Goal: Transaction & Acquisition: Download file/media

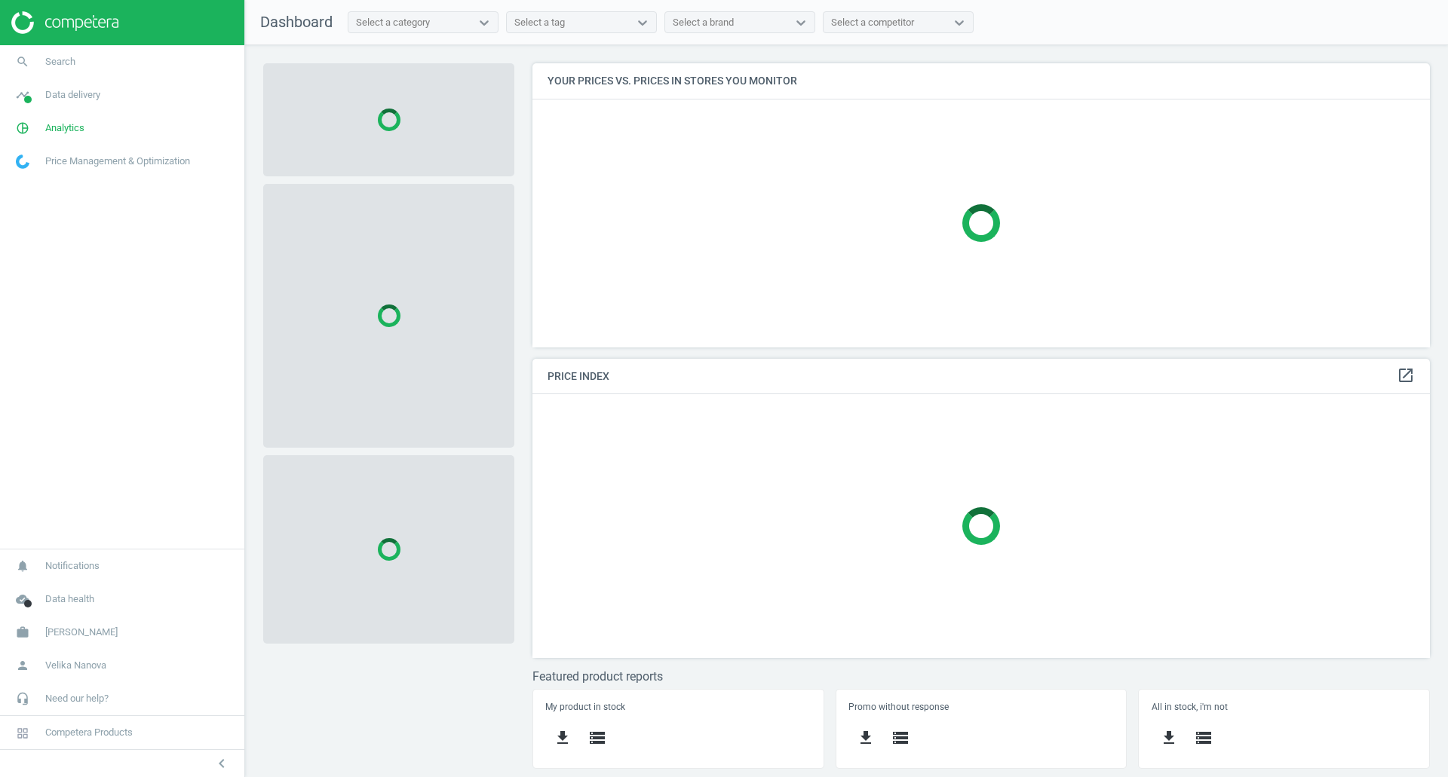
scroll to position [307, 921]
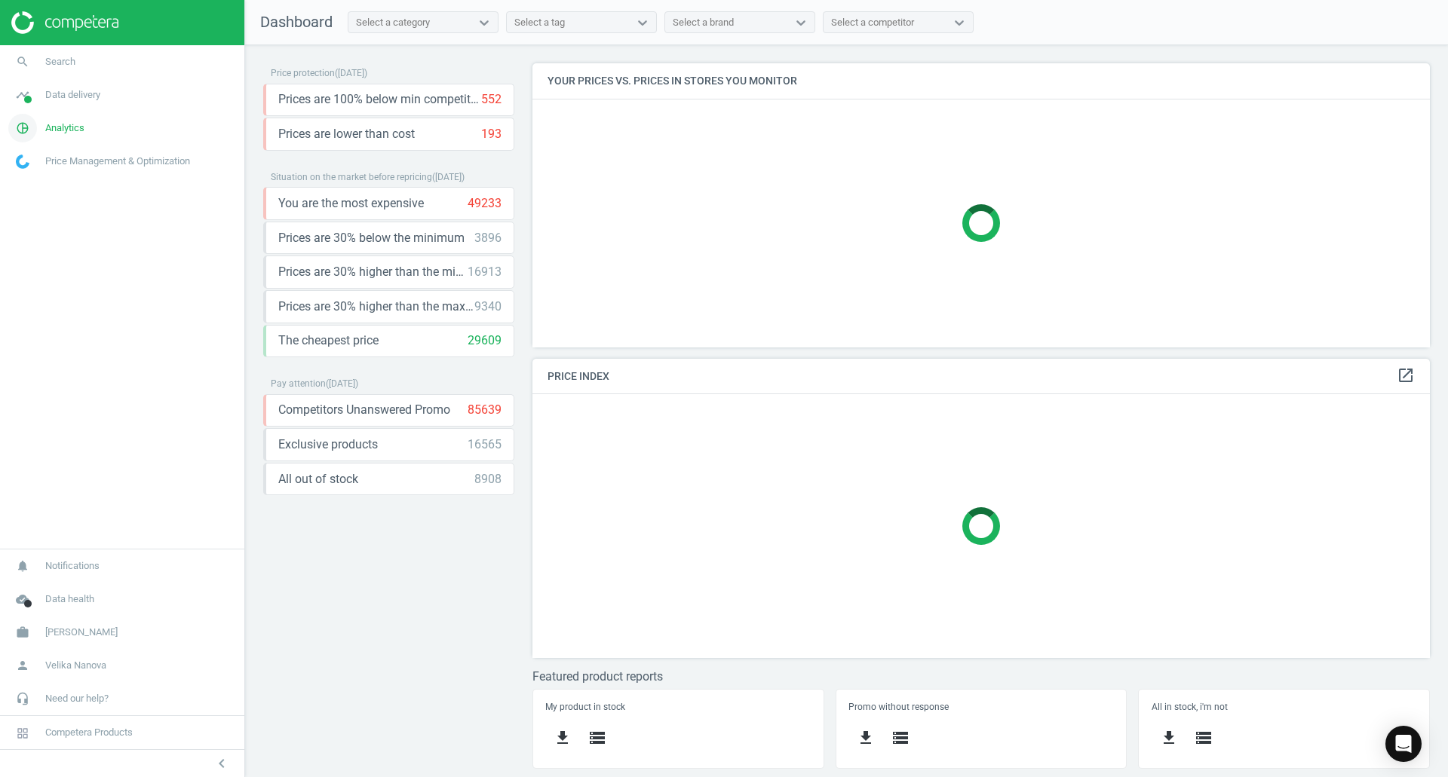
click at [96, 127] on link "pie_chart_outlined Analytics" at bounding box center [122, 128] width 244 height 33
click at [41, 182] on span "Products" at bounding box center [34, 183] width 35 height 12
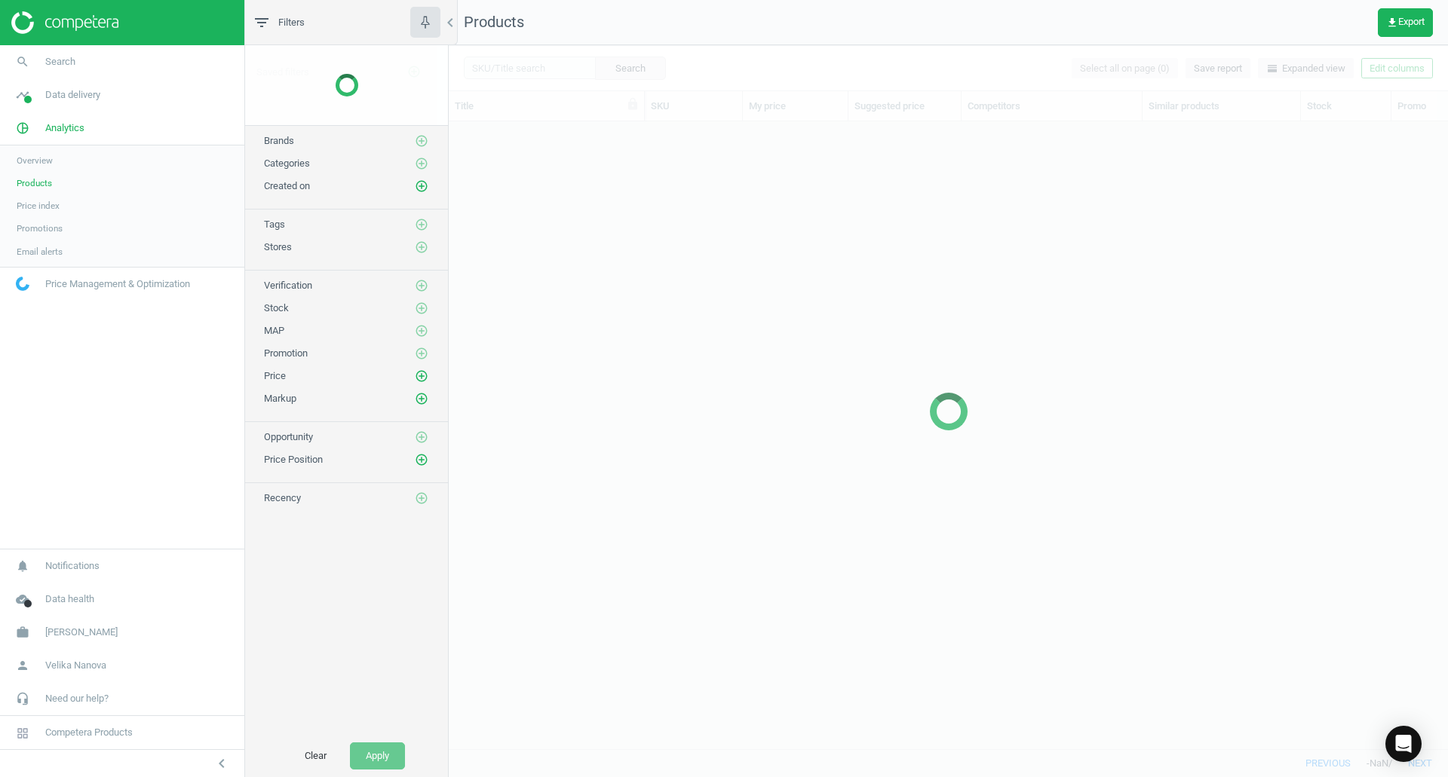
scroll to position [605, 988]
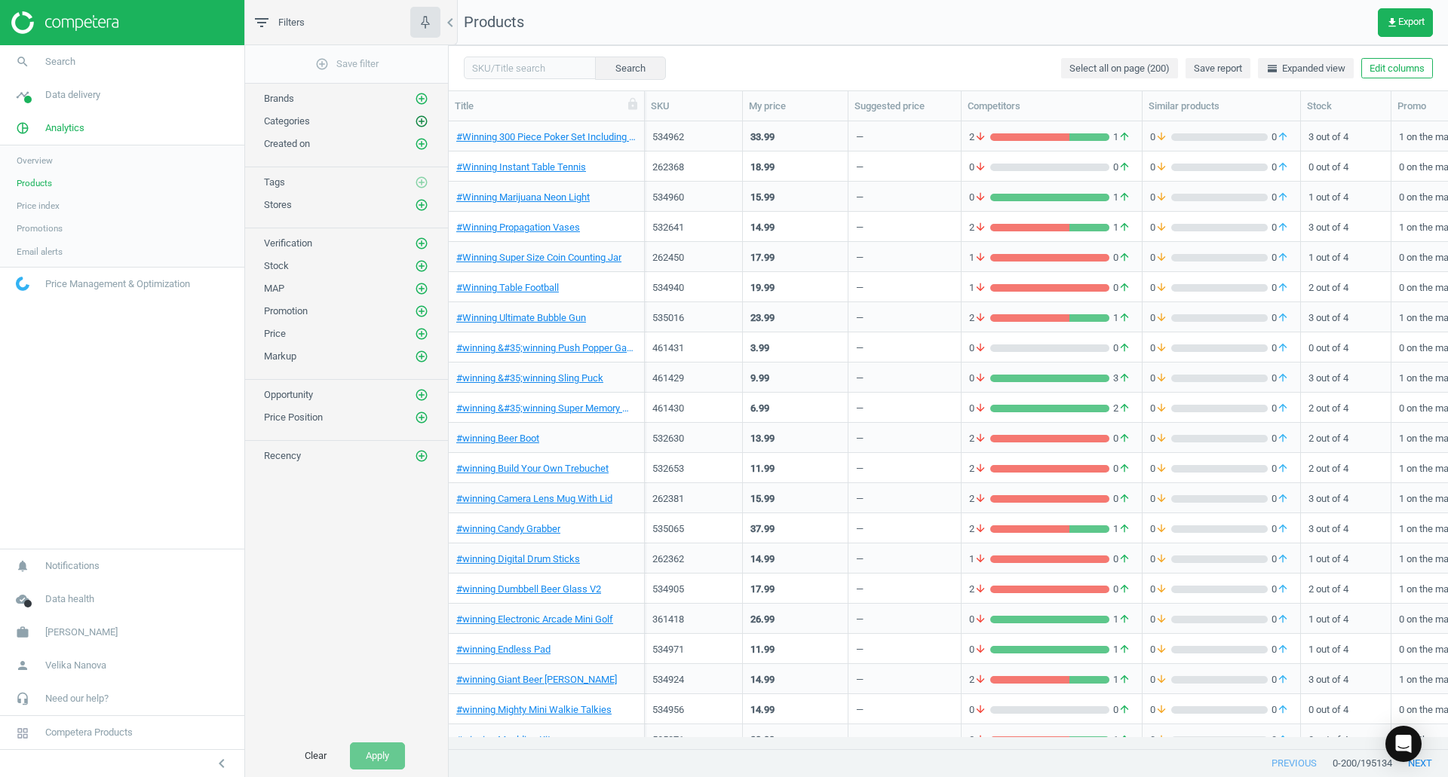
click at [421, 124] on icon "add_circle_outline" at bounding box center [422, 122] width 14 height 14
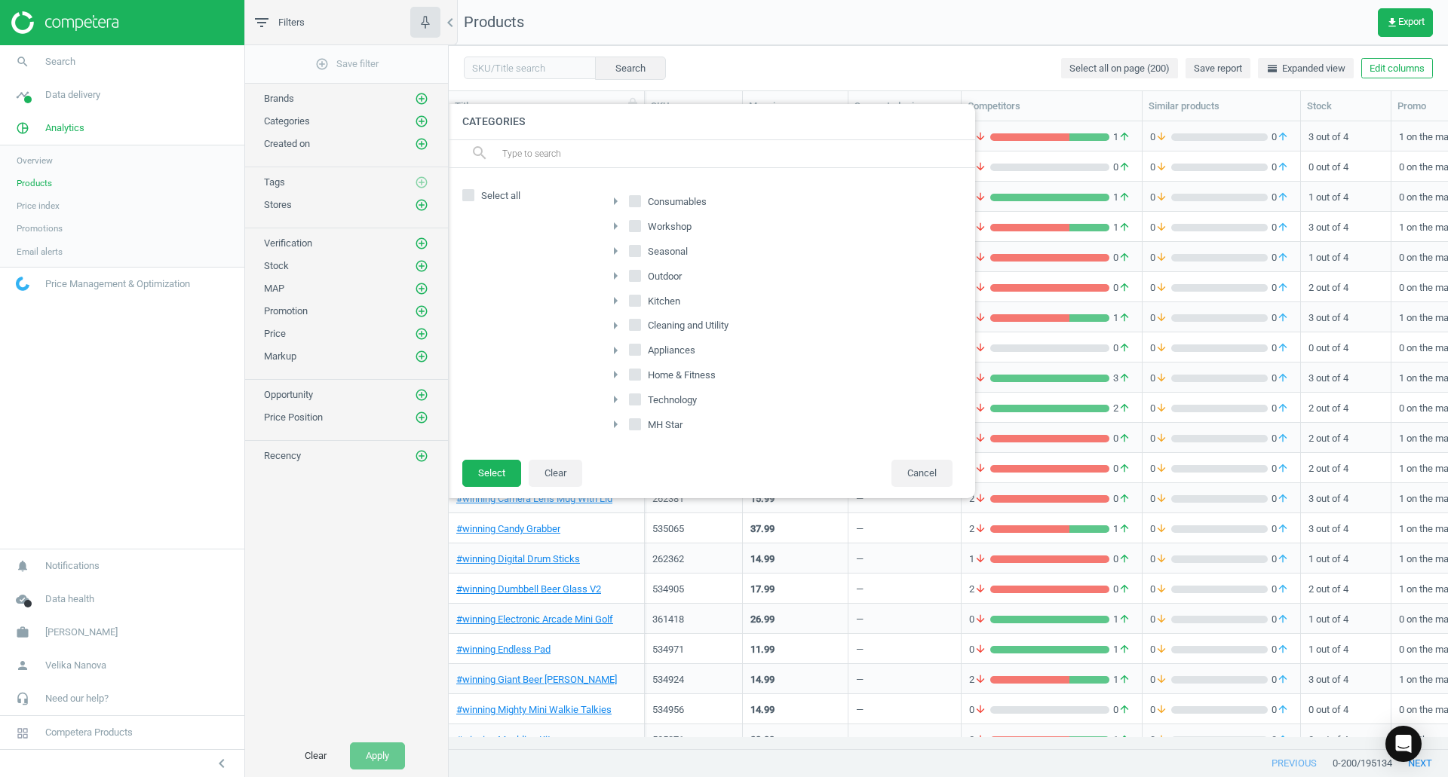
click at [632, 232] on icon at bounding box center [635, 226] width 12 height 12
click at [632, 231] on input "Workshop" at bounding box center [635, 226] width 10 height 10
checkbox input "true"
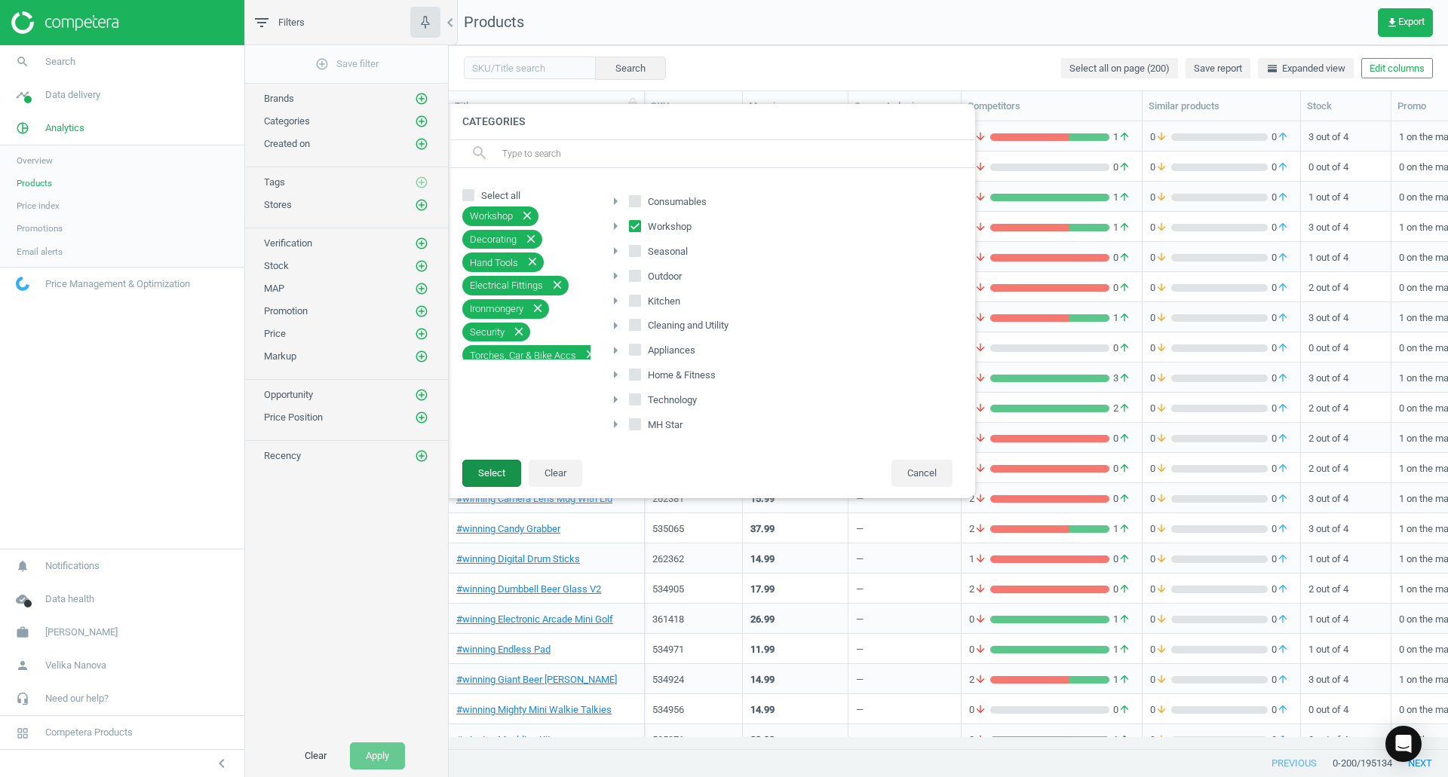
click at [495, 470] on button "Select" at bounding box center [491, 473] width 59 height 27
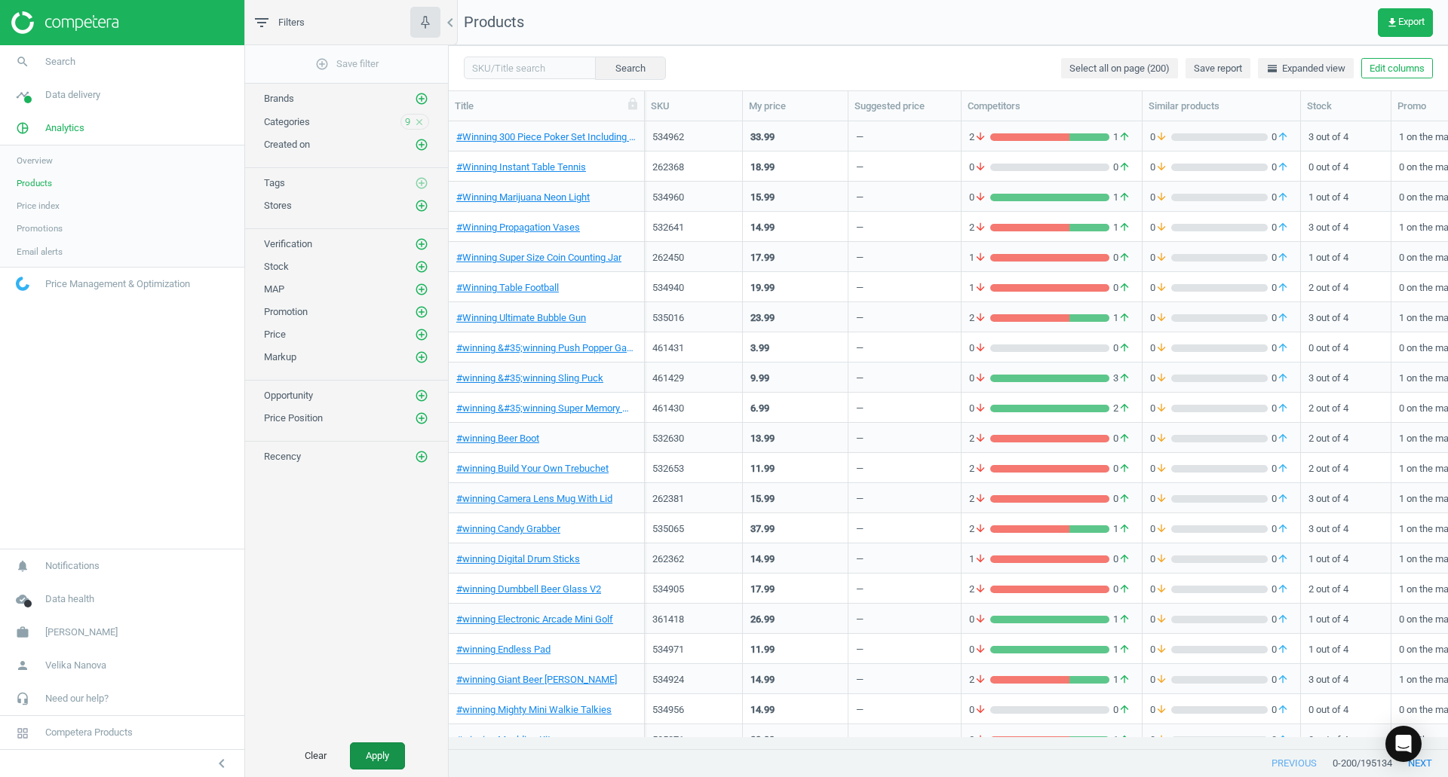
click at [394, 759] on button "Apply" at bounding box center [377, 756] width 55 height 27
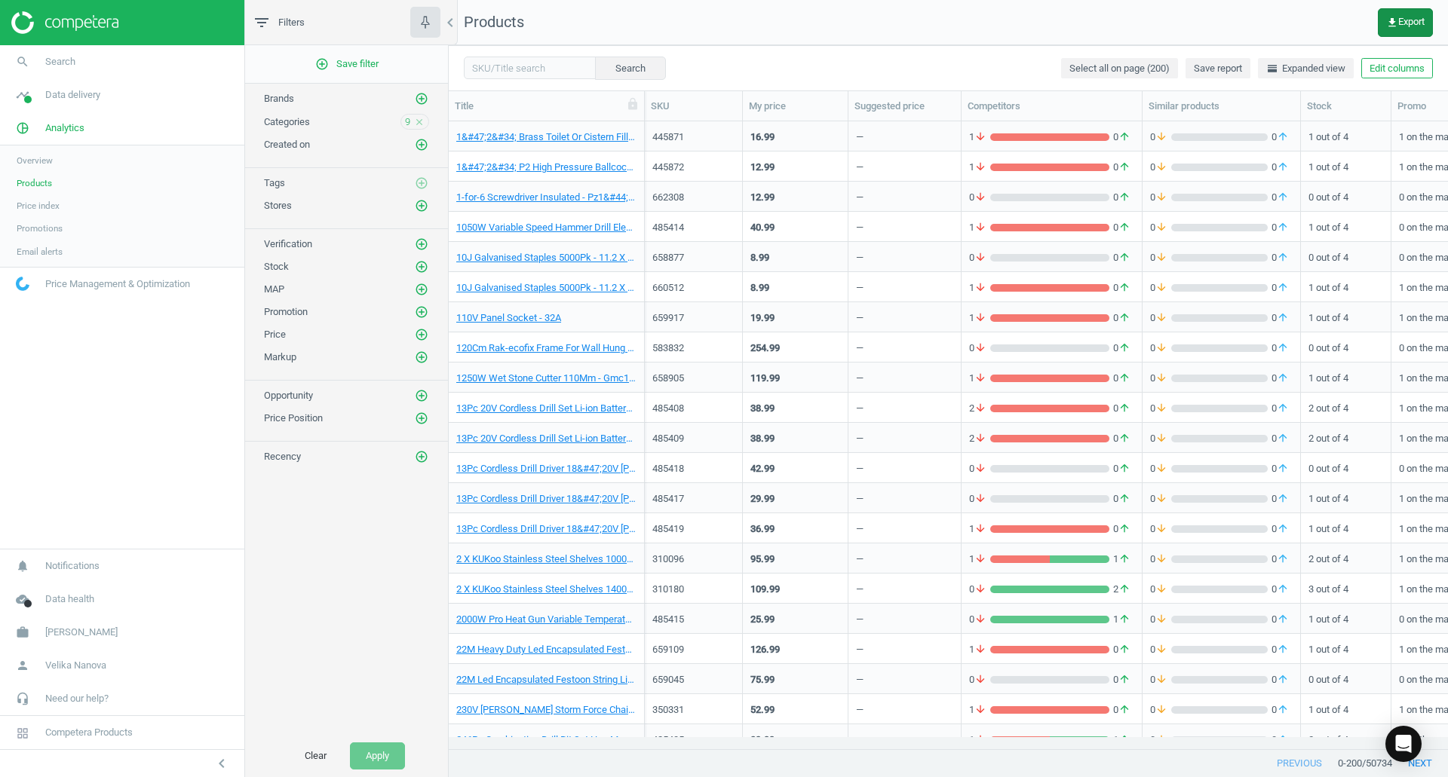
click at [1391, 21] on icon "get_app" at bounding box center [1392, 23] width 12 height 12
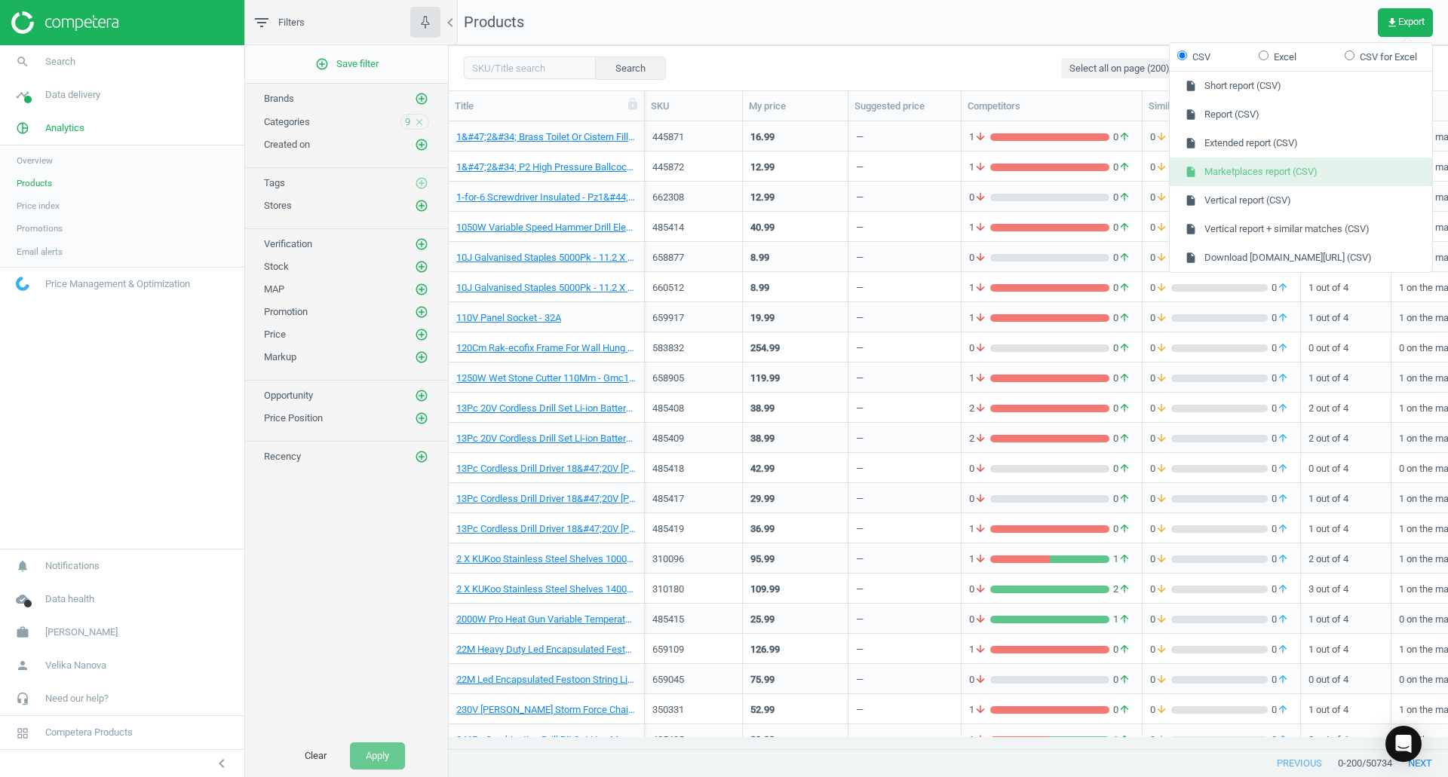
click at [1298, 173] on button "insert_drive_file Marketplaces report (CSV)" at bounding box center [1301, 172] width 262 height 29
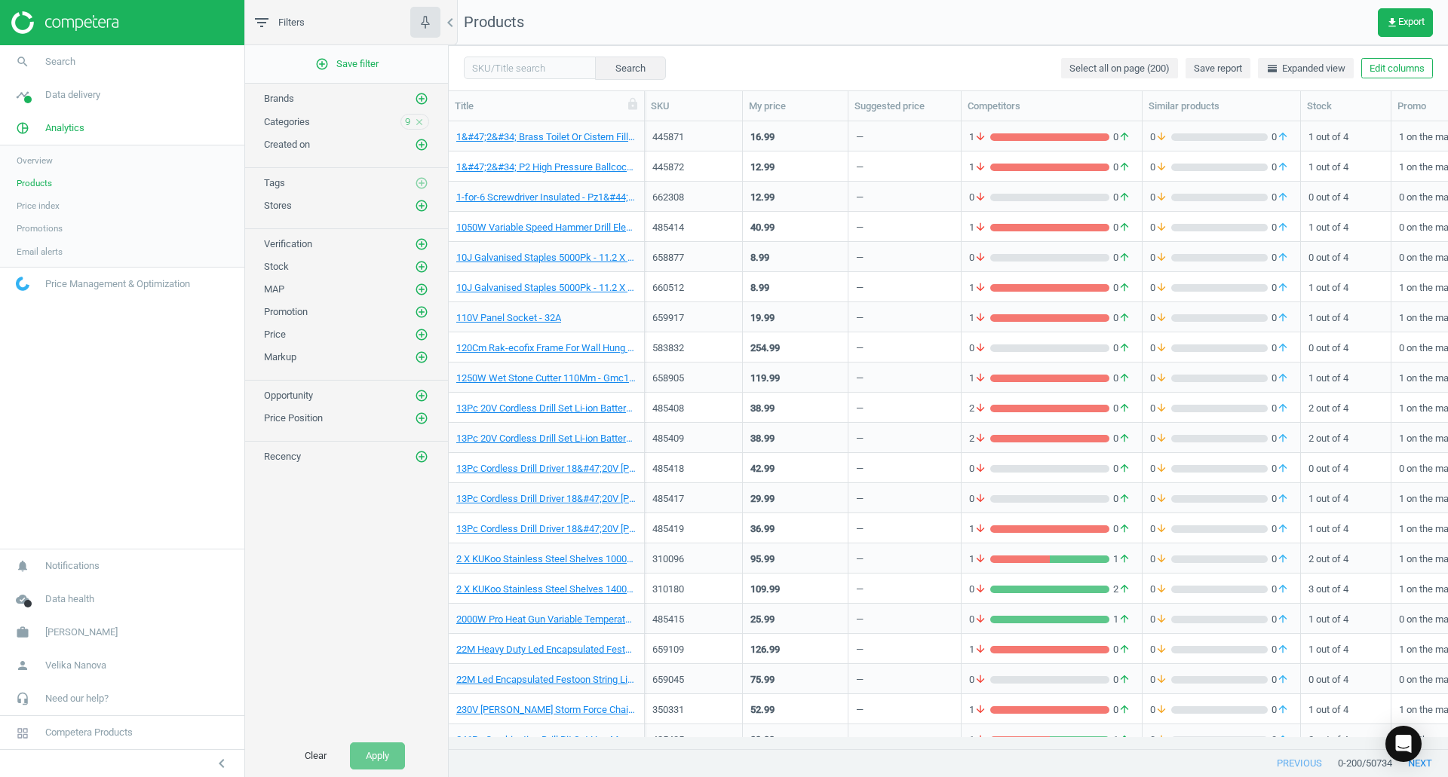
click at [420, 121] on icon "close" at bounding box center [419, 122] width 11 height 11
click at [380, 753] on button "Apply" at bounding box center [377, 756] width 55 height 27
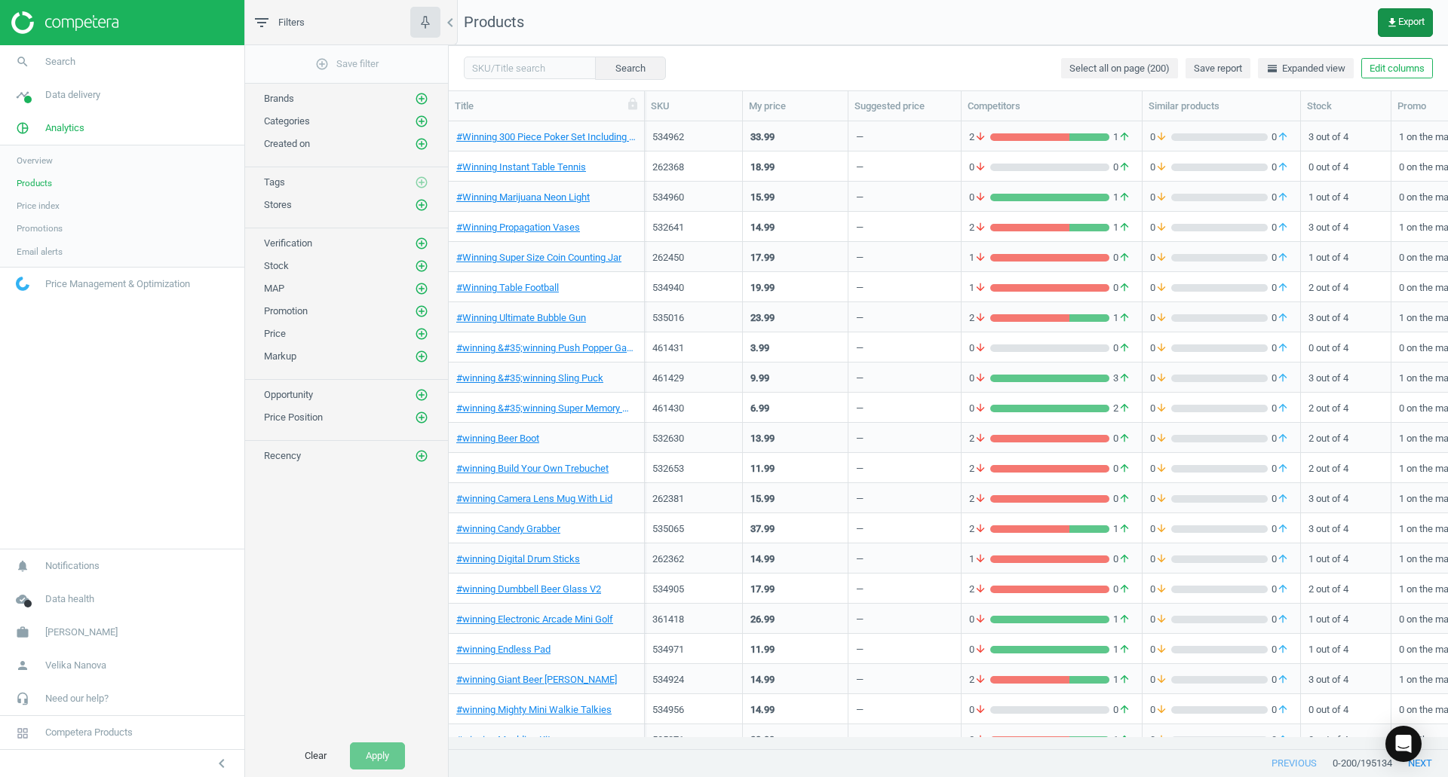
click at [1403, 18] on span "get_app Export" at bounding box center [1405, 23] width 38 height 12
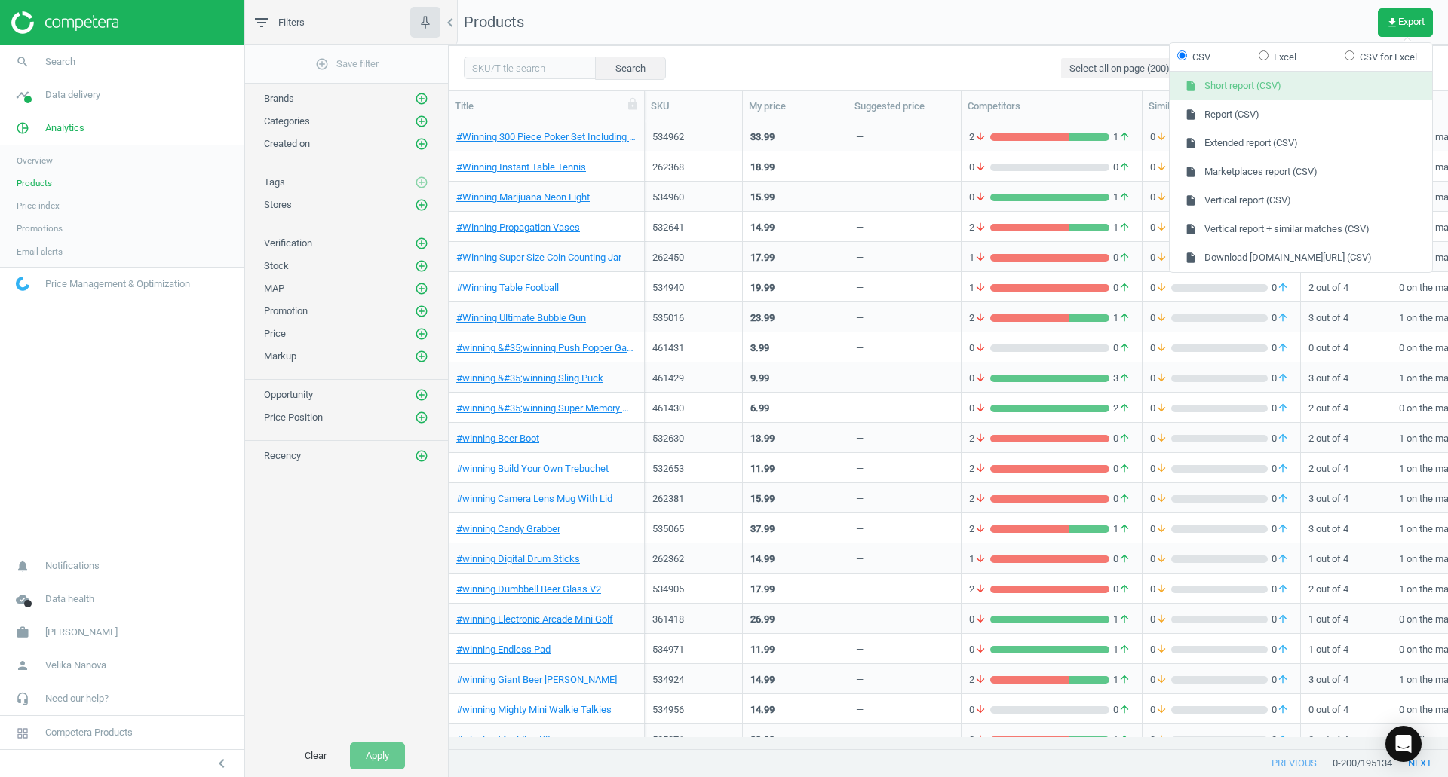
click at [1267, 90] on button "insert_drive_file Short report (CSV)" at bounding box center [1301, 86] width 262 height 29
